Goal: Transaction & Acquisition: Book appointment/travel/reservation

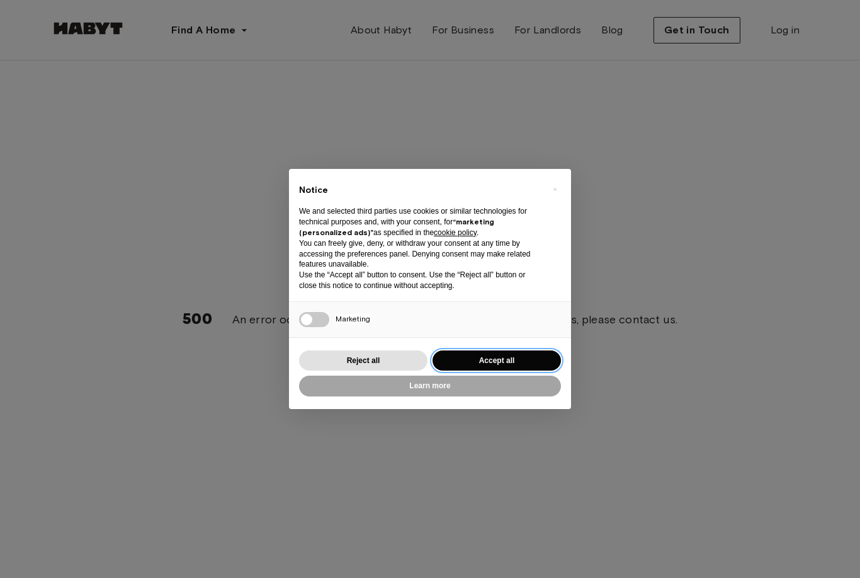
click at [482, 353] on button "Accept all" at bounding box center [497, 360] width 129 height 21
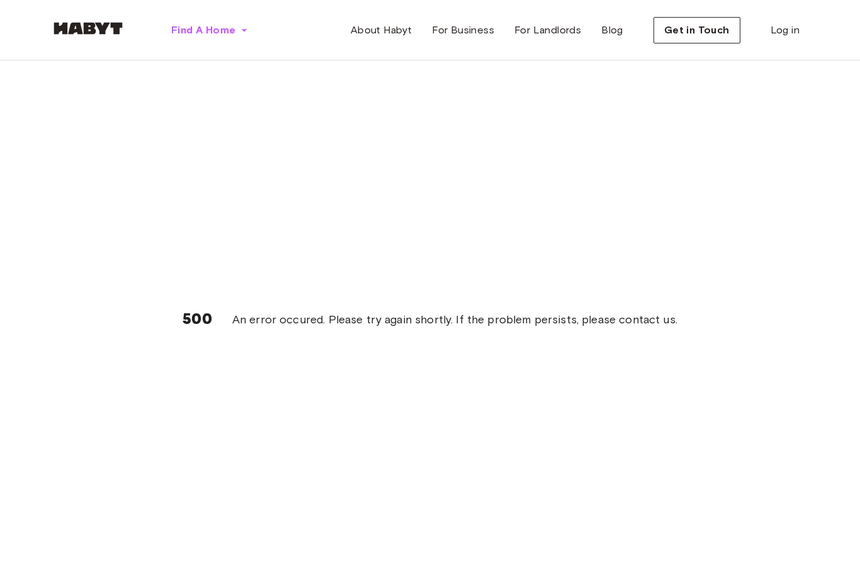
click at [201, 33] on span "Find A Home" at bounding box center [203, 30] width 64 height 15
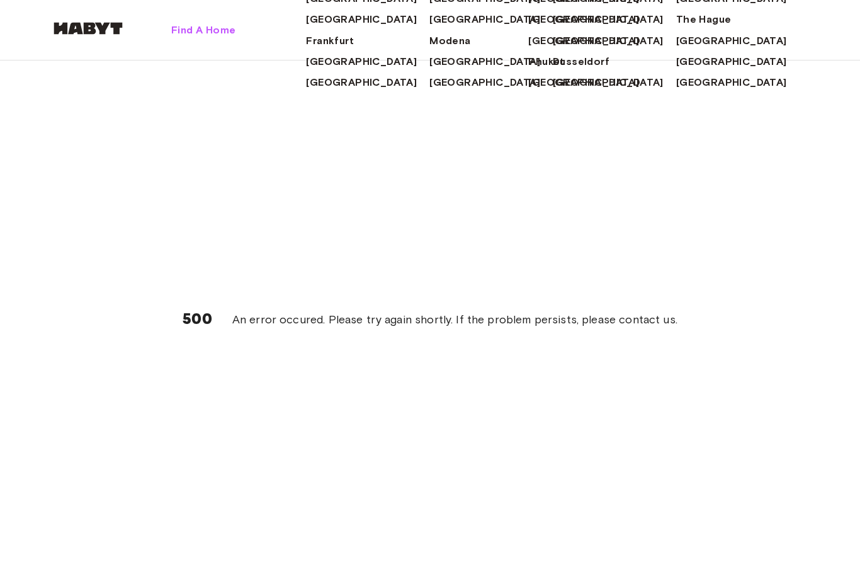
click at [306, 49] on span "Frankfurt" at bounding box center [330, 40] width 48 height 15
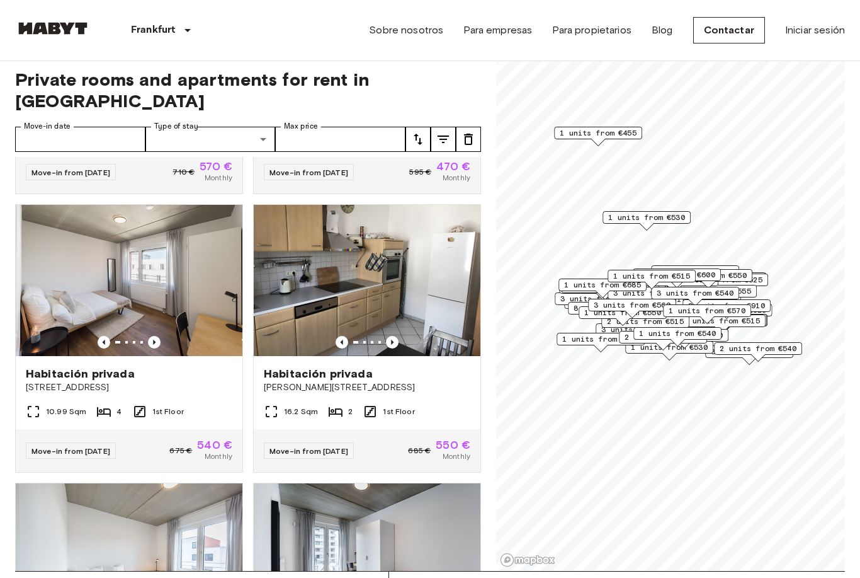
scroll to position [1356, 0]
click at [312, 239] on img at bounding box center [367, 279] width 227 height 151
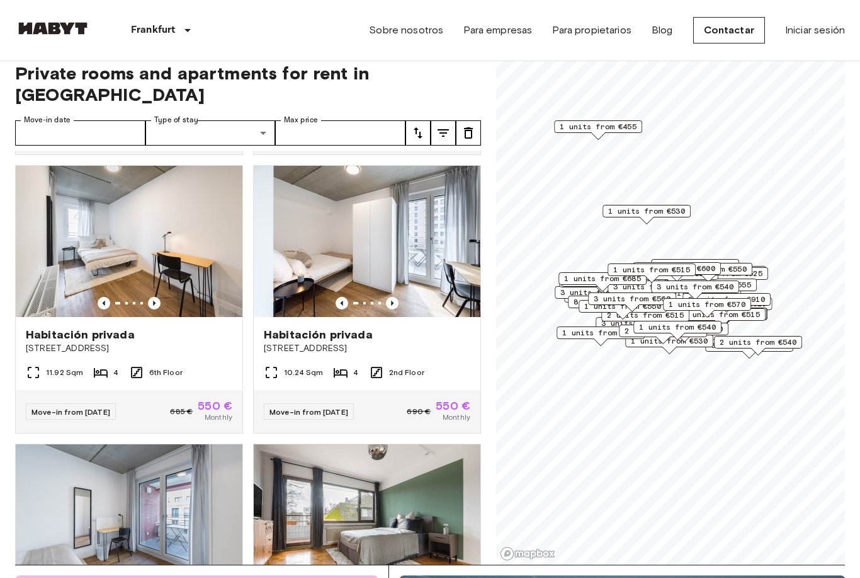
scroll to position [14, 0]
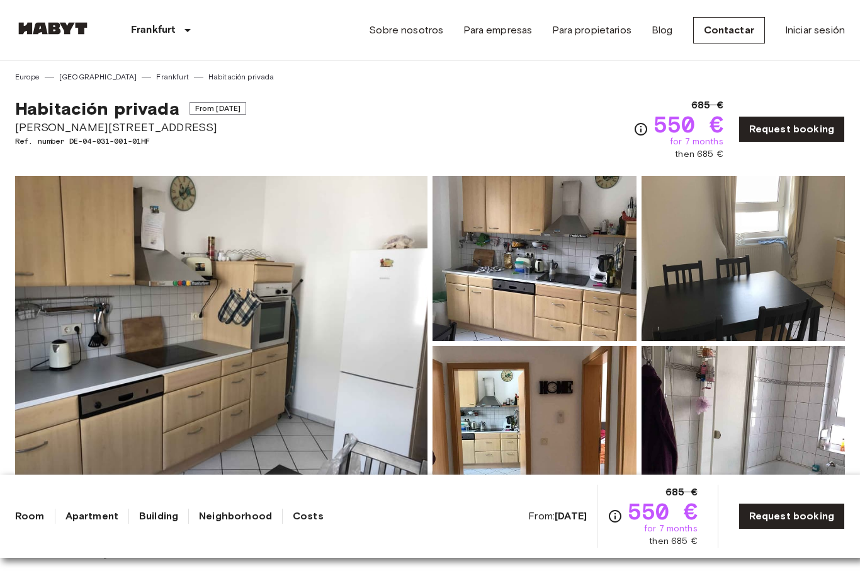
click at [198, 278] on img at bounding box center [221, 343] width 413 height 335
